Goal: Find specific page/section: Find specific page/section

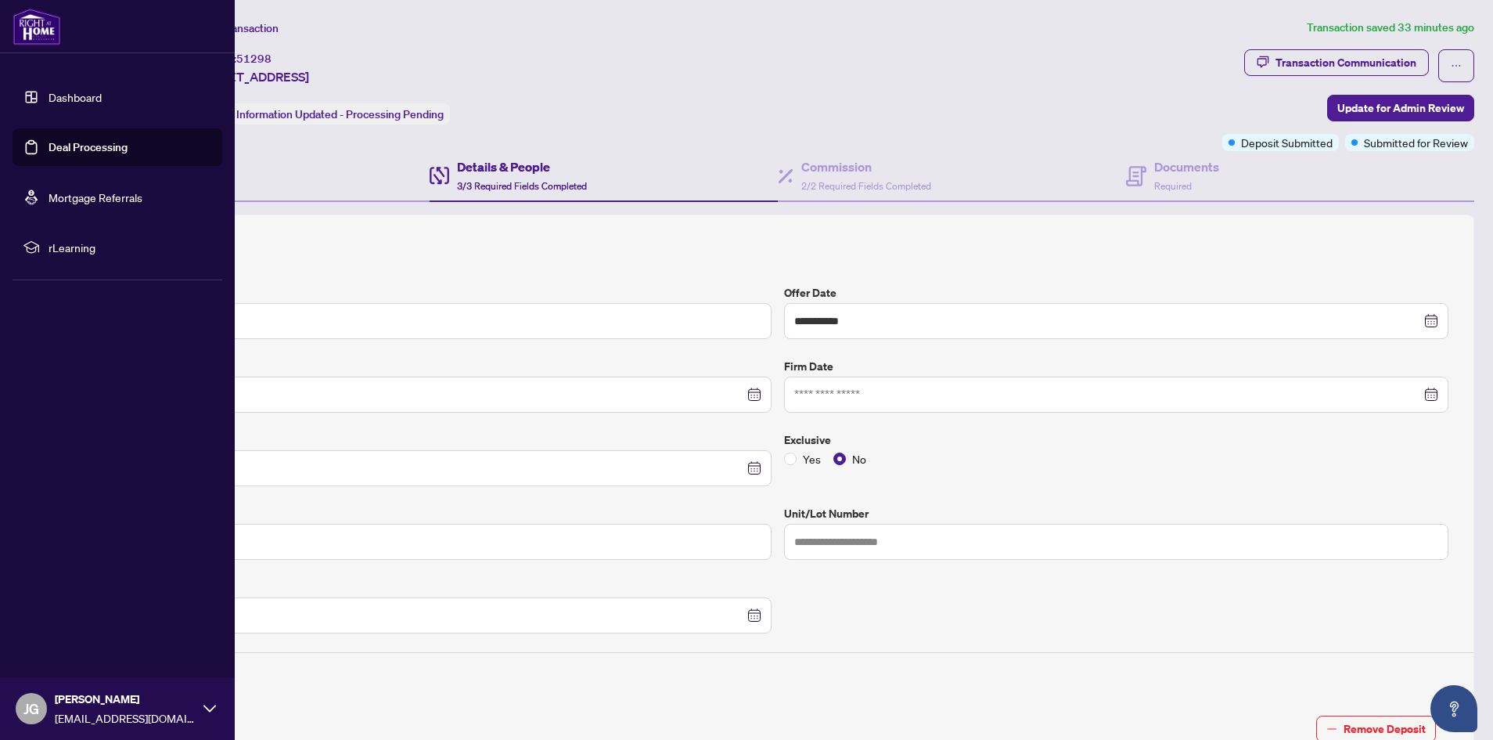
click at [49, 92] on link "Dashboard" at bounding box center [75, 97] width 53 height 14
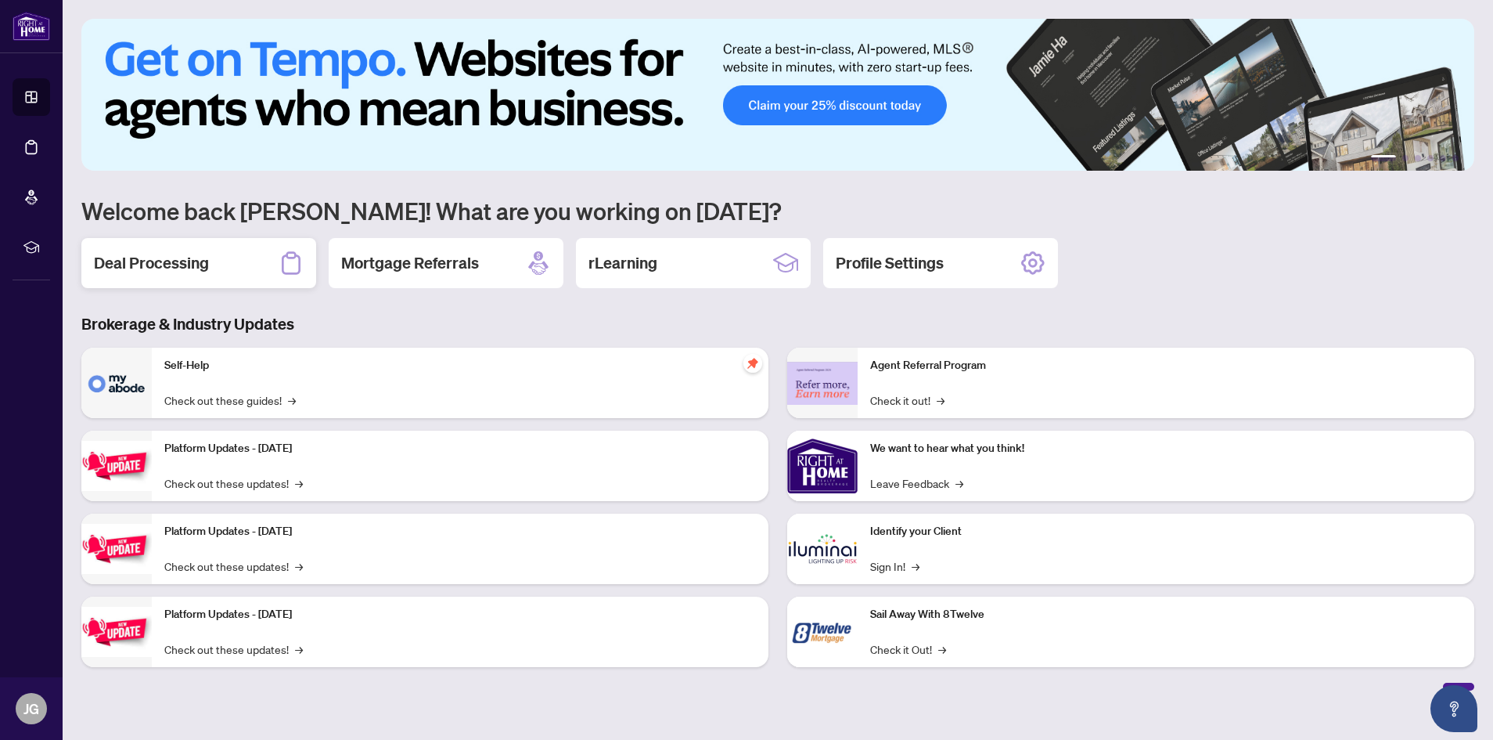
click at [178, 261] on h2 "Deal Processing" at bounding box center [151, 263] width 115 height 22
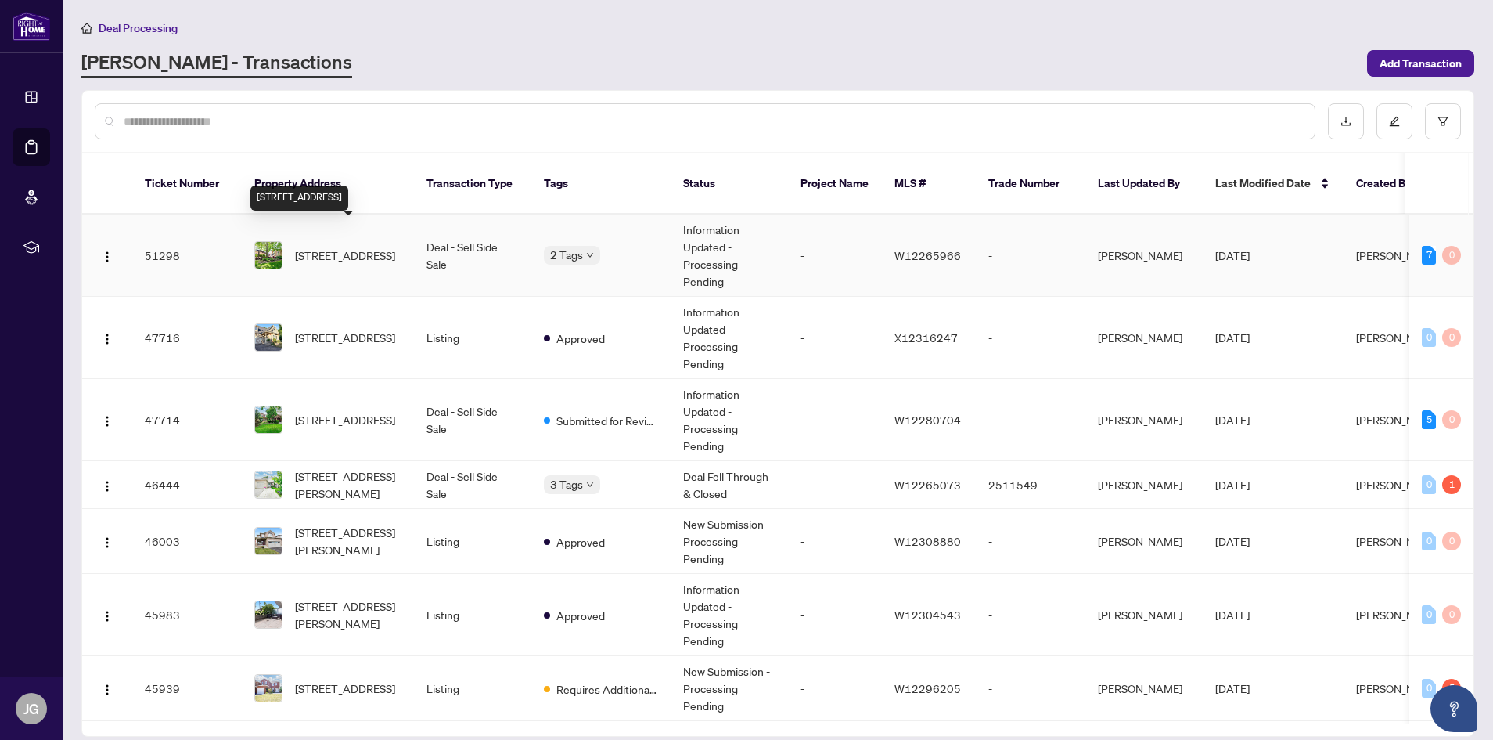
click at [344, 247] on span "[STREET_ADDRESS]" at bounding box center [345, 255] width 100 height 17
